Goal: Communication & Community: Ask a question

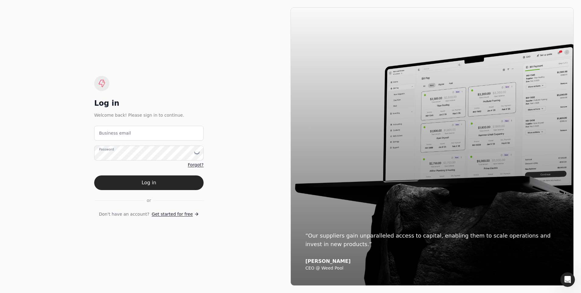
click at [125, 135] on label "Business email" at bounding box center [115, 133] width 32 height 6
click at [125, 135] on email "Business email" at bounding box center [148, 133] width 109 height 15
click at [130, 181] on button "Log in" at bounding box center [148, 182] width 109 height 15
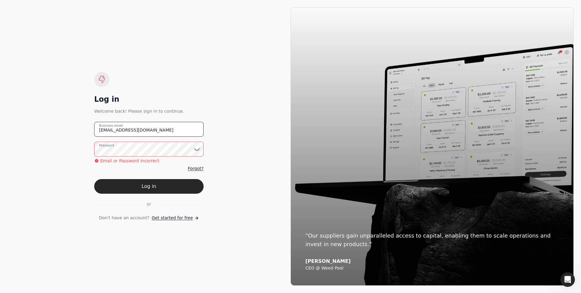
drag, startPoint x: 161, startPoint y: 136, endPoint x: 52, endPoint y: 135, distance: 108.9
click at [52, 135] on div "Log in Welcome back! Please sign in to continue. [EMAIL_ADDRESS][DOMAIN_NAME] B…" at bounding box center [148, 146] width 283 height 278
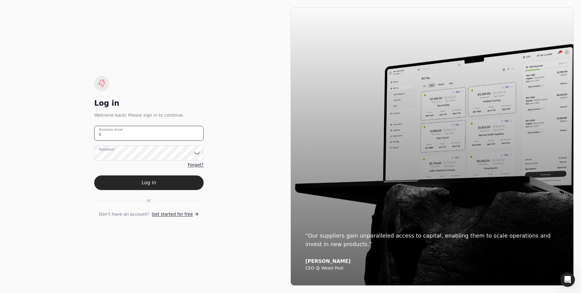
type email "[EMAIL_ADDRESS][DOMAIN_NAME]"
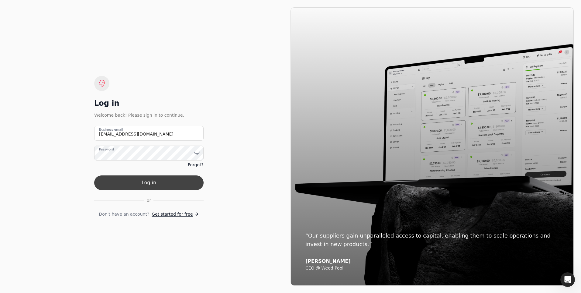
click at [126, 182] on button "Log in" at bounding box center [148, 182] width 109 height 15
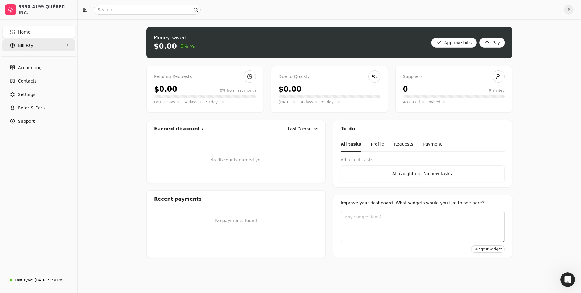
click at [27, 48] on span "Bill Pay" at bounding box center [25, 45] width 15 height 6
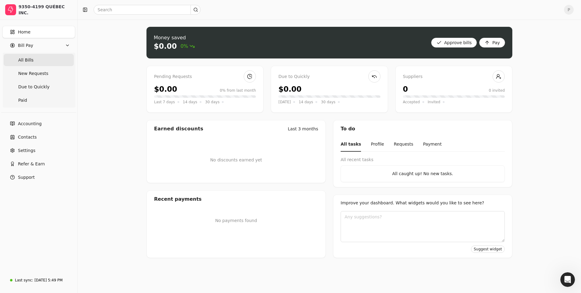
click at [25, 60] on span "All Bills" at bounding box center [25, 60] width 15 height 6
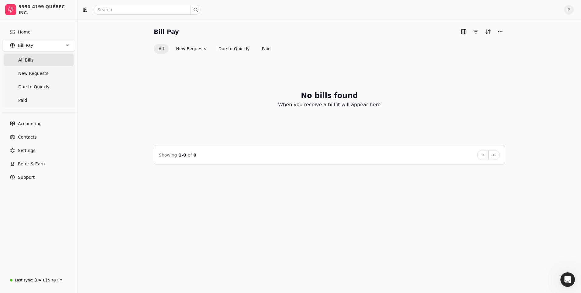
click at [567, 279] on icon "Open Intercom Messenger" at bounding box center [568, 279] width 10 height 10
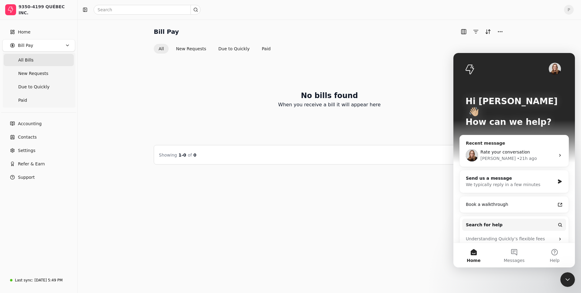
click at [517, 155] on div "• 21h ago" at bounding box center [527, 158] width 20 height 6
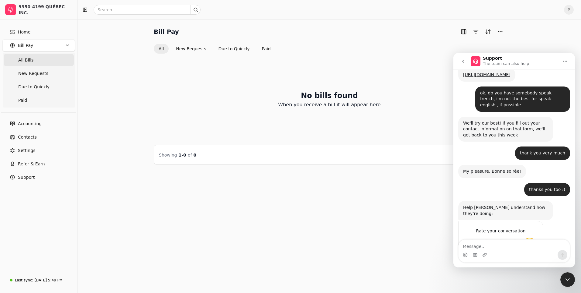
scroll to position [287, 0]
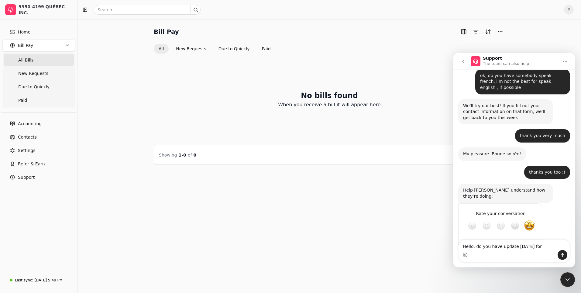
type textarea "Hello, do you have update [DATE] for approvation?"
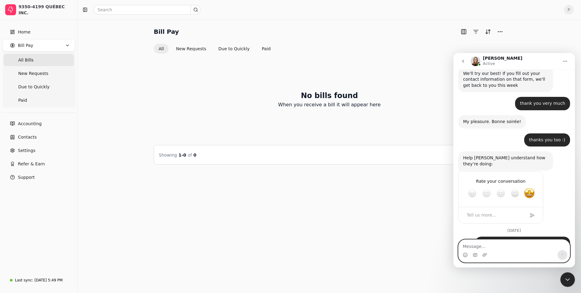
scroll to position [357, 0]
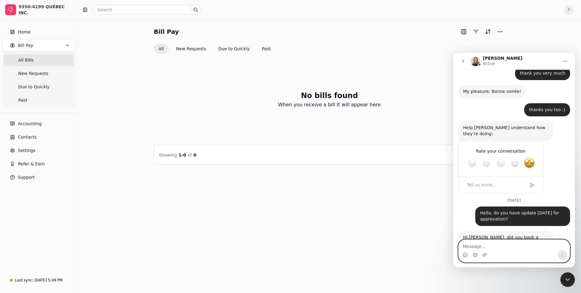
click at [517, 249] on textarea "Message…" at bounding box center [514, 244] width 111 height 10
drag, startPoint x: 487, startPoint y: 217, endPoint x: 492, endPoint y: 218, distance: 4.6
click at [492, 230] on div "Hi [PERSON_NAME], did you book a demo from our website? [PERSON_NAME] • Just now" at bounding box center [506, 239] width 95 height 19
copy div "Hi [PERSON_NAME], did you book a demo from our website?"
click at [483, 246] on textarea "Message…" at bounding box center [514, 244] width 111 height 10
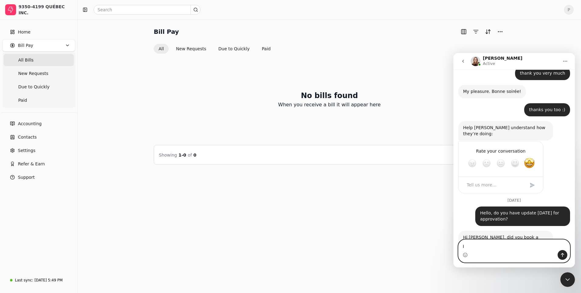
type textarea "I"
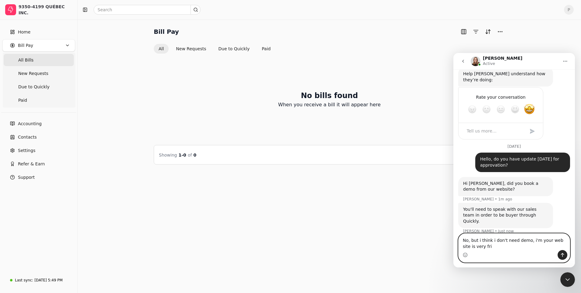
scroll to position [413, 0]
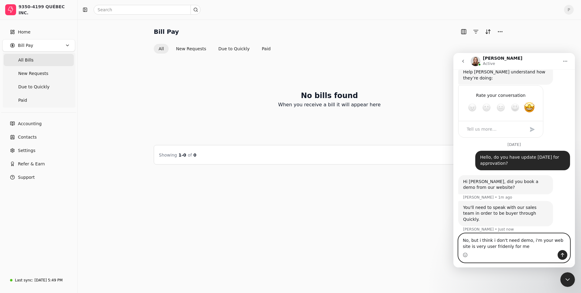
click at [487, 247] on textarea "No, but i think i don't need demo, i'm your web site is very user fridenly for …" at bounding box center [514, 241] width 111 height 16
click at [490, 245] on textarea "No, but i think i don't need demo, i'm your web site is very user frienly for me" at bounding box center [514, 241] width 111 height 16
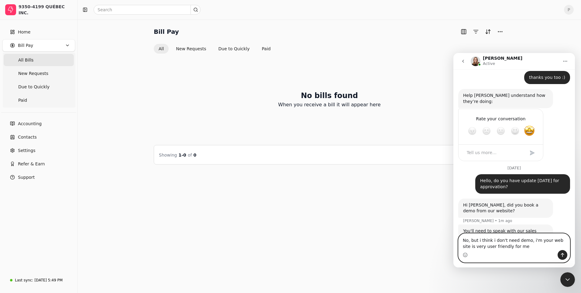
drag, startPoint x: 508, startPoint y: 249, endPoint x: 456, endPoint y: 238, distance: 53.4
click at [456, 238] on div "No, but i think i don't need demo, i'm your web site is very user friendly for …" at bounding box center [515, 247] width 122 height 29
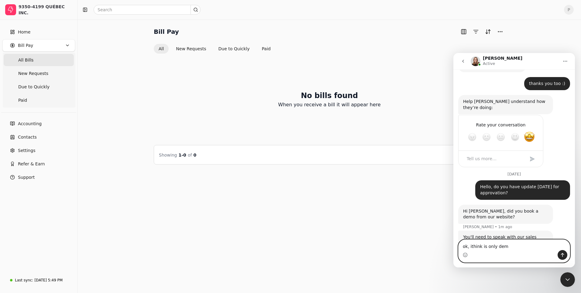
type textarea "ok, ithink is only demo"
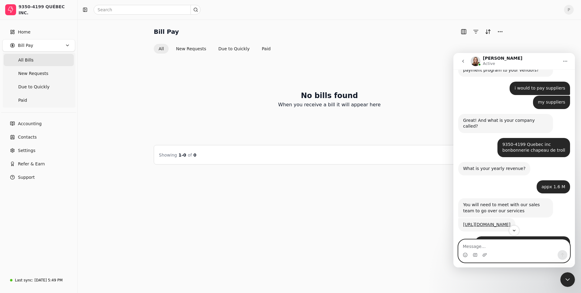
scroll to position [128, 0]
click at [494, 222] on link "[URL][DOMAIN_NAME]" at bounding box center [486, 224] width 47 height 5
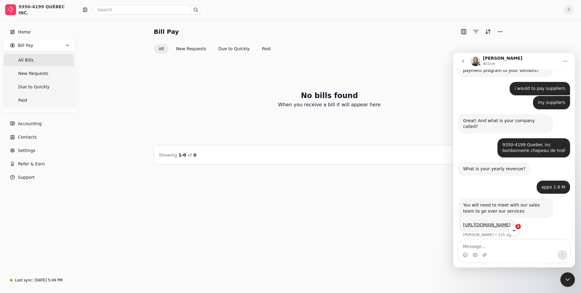
click at [511, 229] on button "1" at bounding box center [514, 229] width 11 height 11
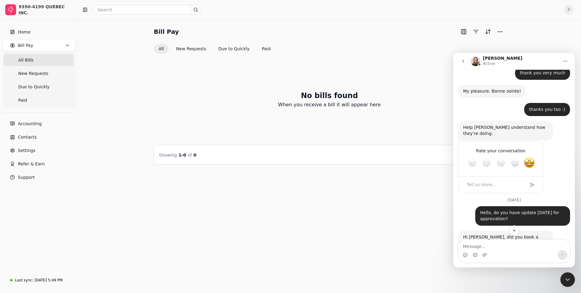
scroll to position [442, 0]
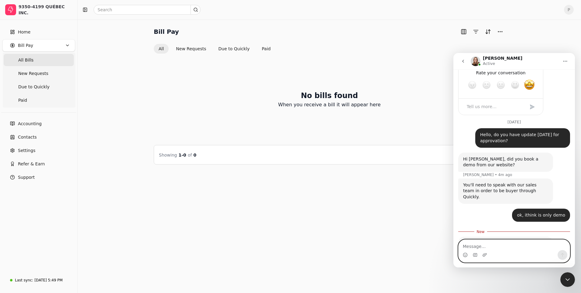
click at [516, 244] on textarea "Message…" at bounding box center [514, 244] width 111 height 10
type textarea "[PHONE_NUMBER]"
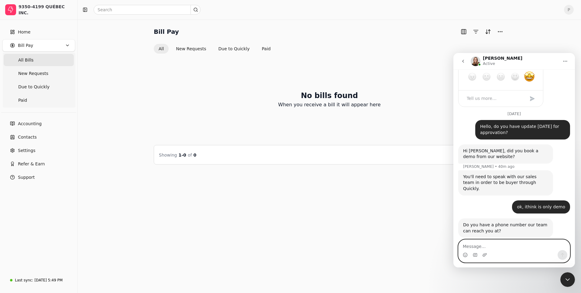
scroll to position [474, 0]
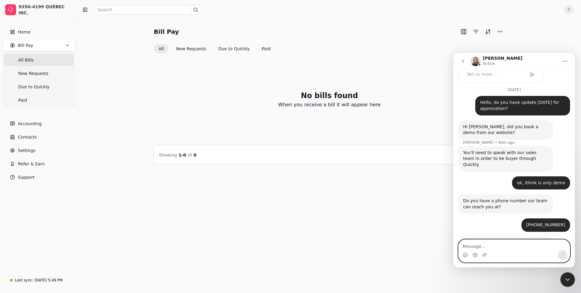
click at [491, 244] on textarea "Message…" at bounding box center [514, 244] width 111 height 10
type textarea "yes, possible speak in french finaly ?"
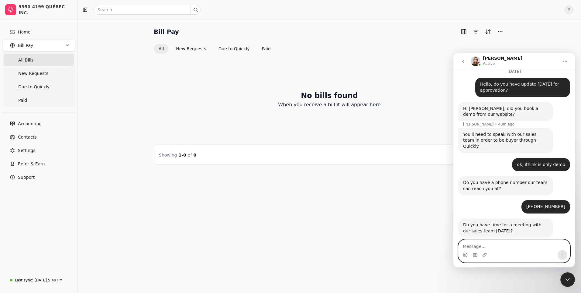
scroll to position [516, 0]
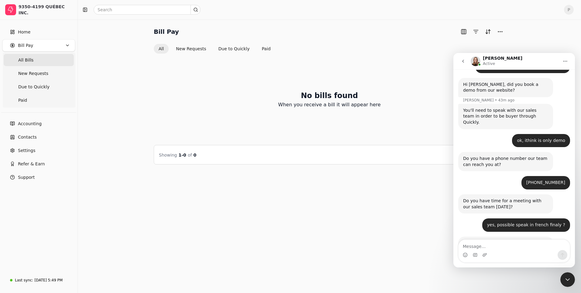
click at [487, 249] on div "Intercom messenger" at bounding box center [514, 250] width 111 height 23
click at [493, 245] on textarea "Message…" at bounding box center [514, 244] width 111 height 10
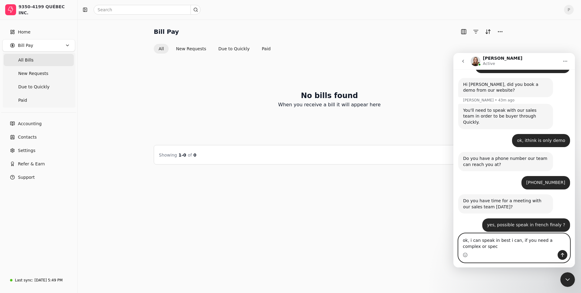
scroll to position [522, 0]
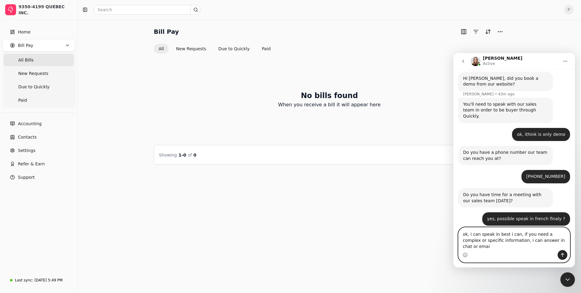
type textarea "ok, i can speak in best i can, if you need a complex or specific information, i…"
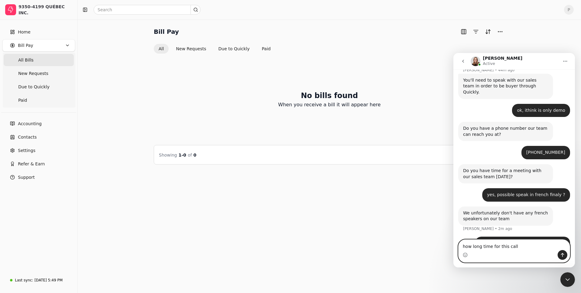
type textarea "how long time for this call?"
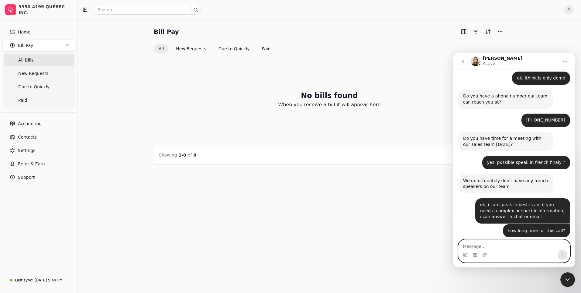
scroll to position [578, 0]
